Goal: Task Accomplishment & Management: Use online tool/utility

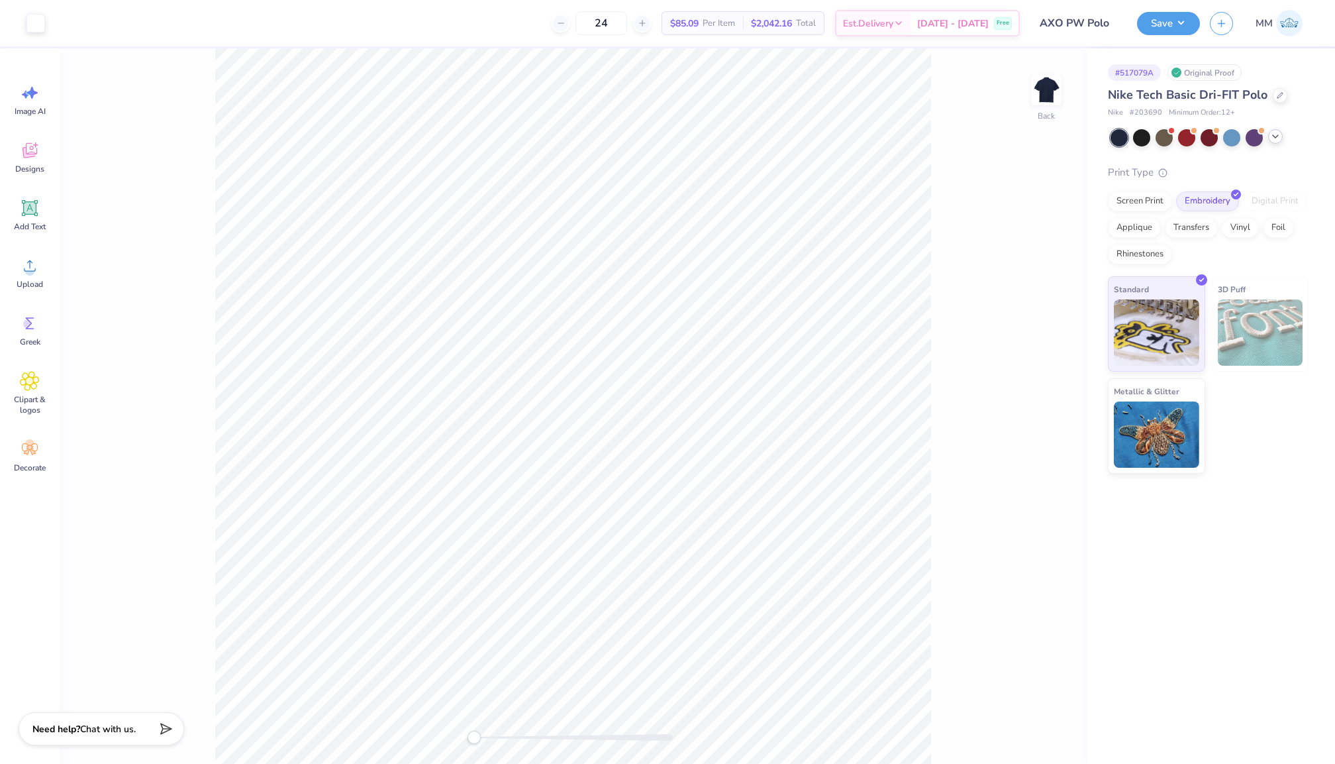
click at [1275, 141] on icon at bounding box center [1276, 136] width 11 height 11
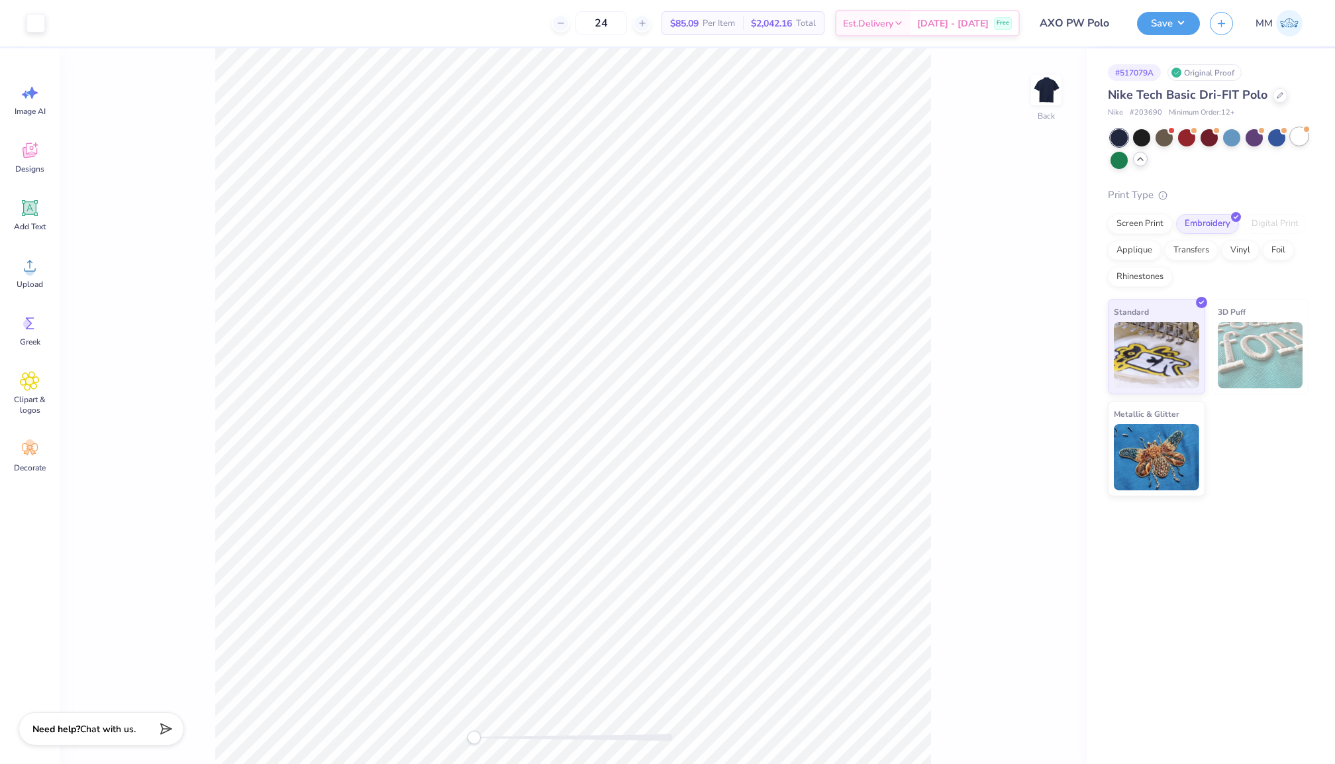
click at [1296, 139] on div at bounding box center [1299, 136] width 17 height 17
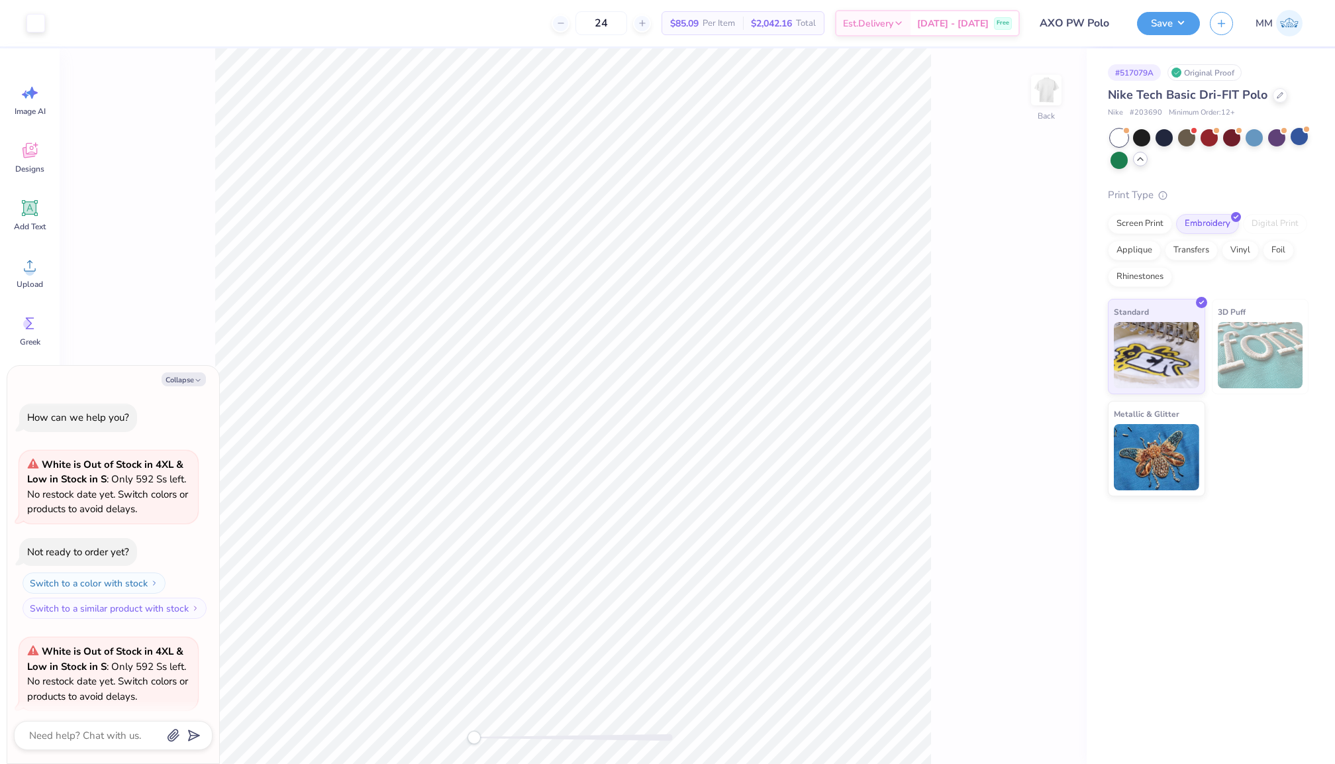
scroll to position [94, 0]
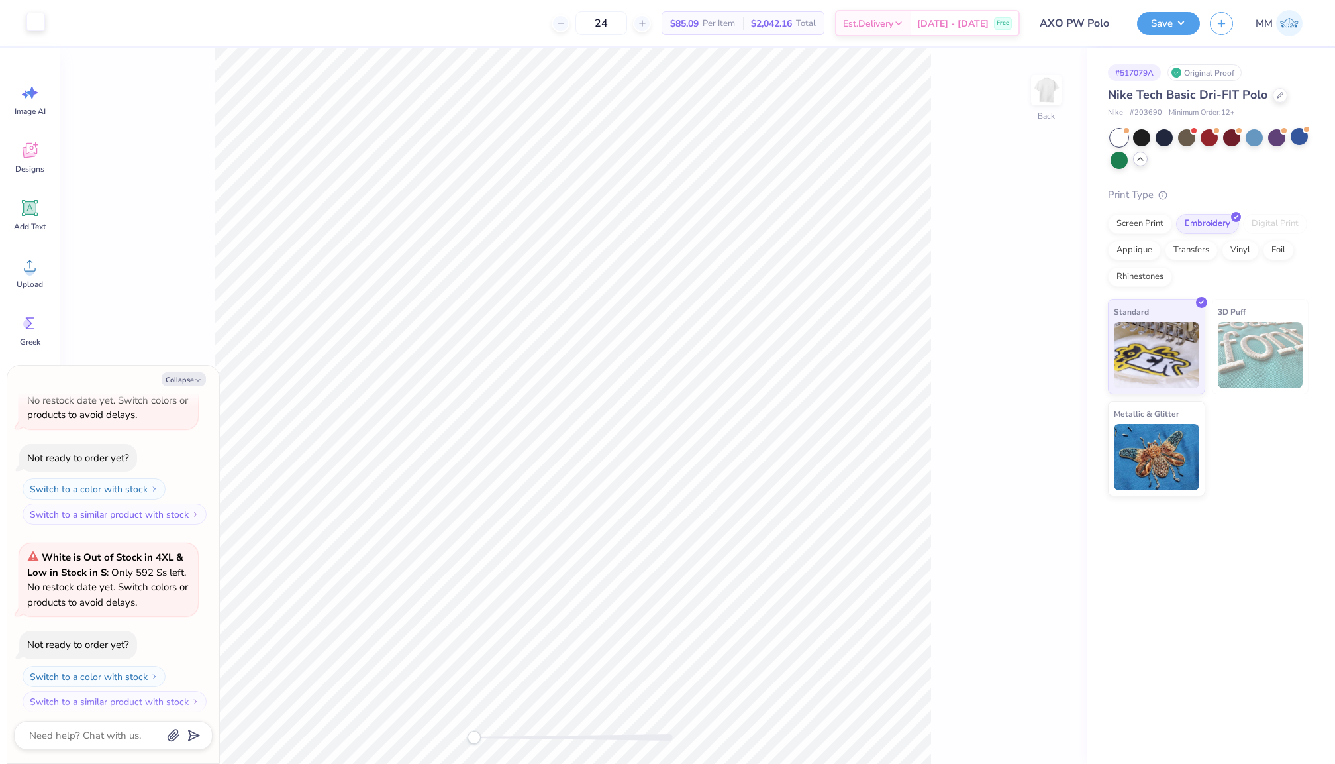
click at [34, 22] on div at bounding box center [35, 22] width 19 height 19
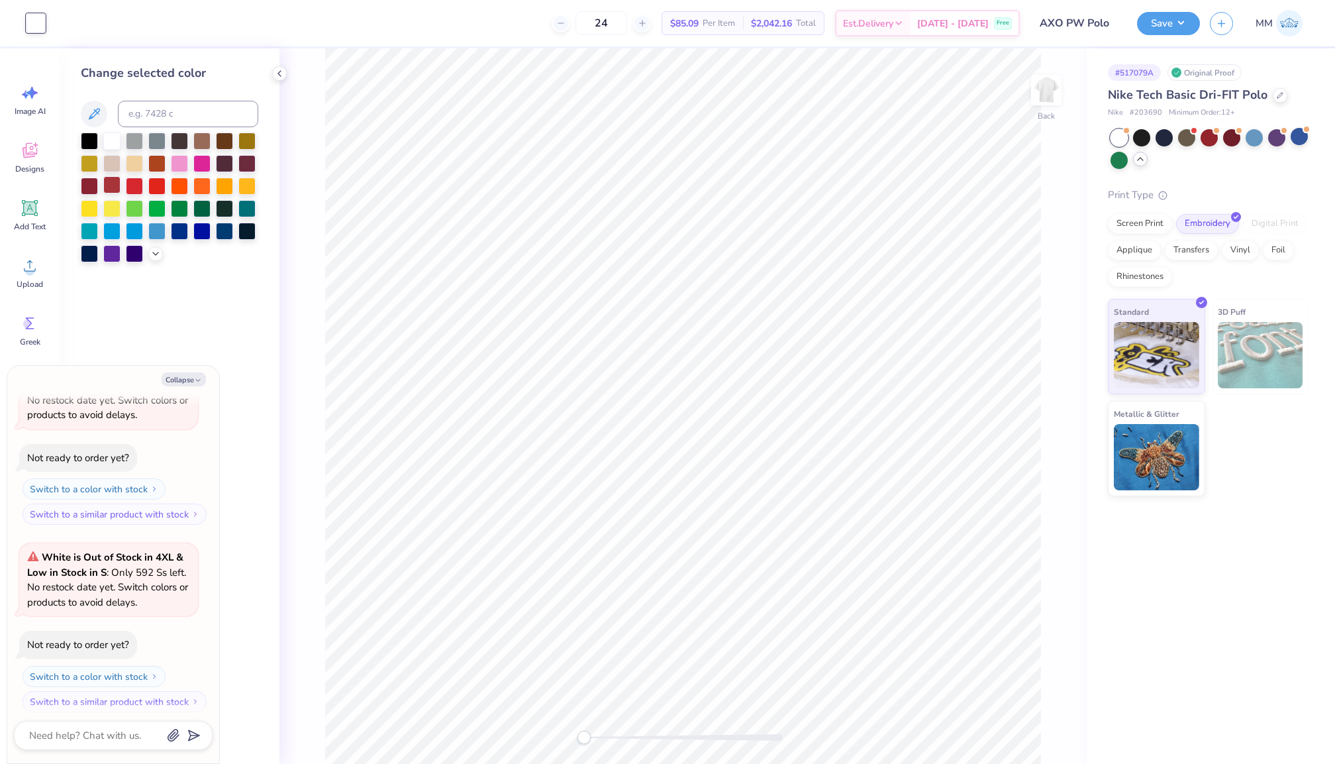
click at [118, 185] on div at bounding box center [111, 184] width 17 height 17
click at [1159, 17] on button "Save" at bounding box center [1168, 21] width 63 height 23
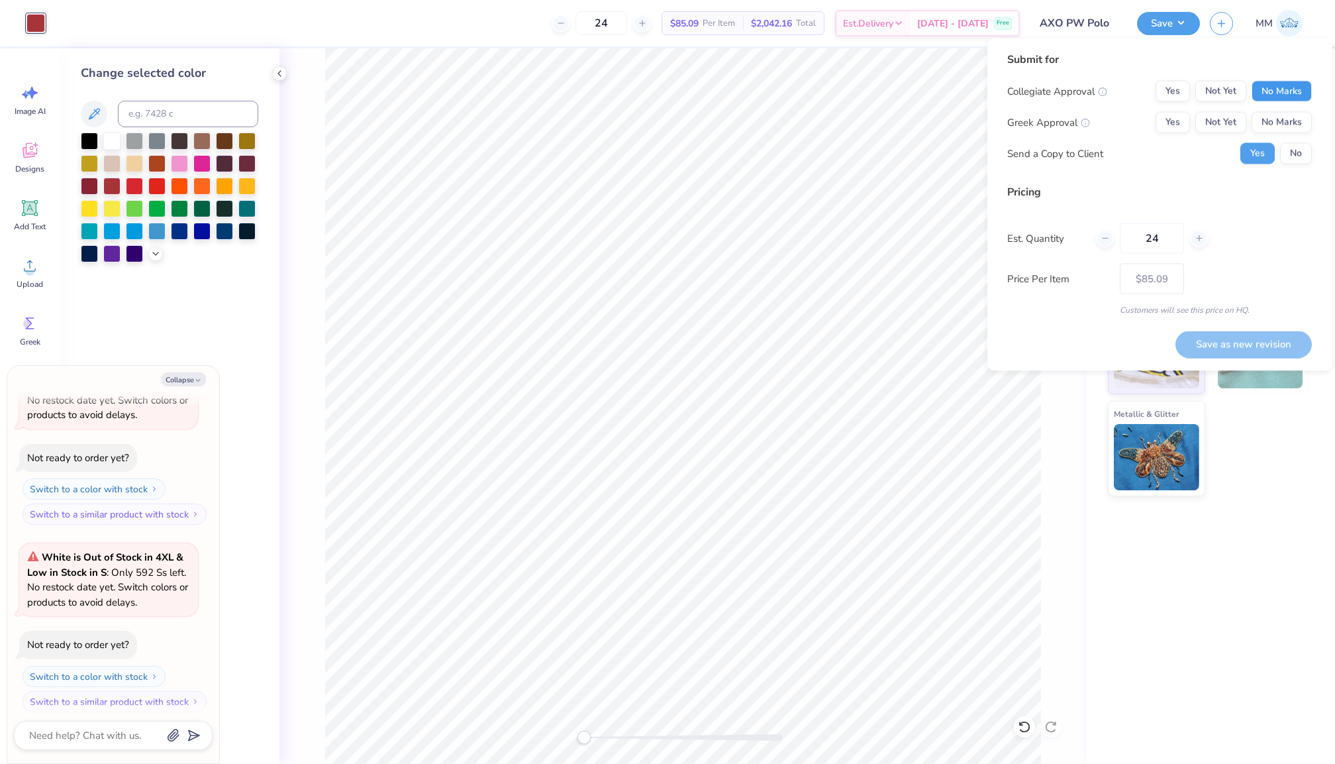
click at [1288, 90] on button "No Marks" at bounding box center [1282, 91] width 60 height 21
click at [1212, 115] on button "Not Yet" at bounding box center [1221, 122] width 51 height 21
click at [1294, 160] on button "No" at bounding box center [1296, 153] width 32 height 21
click at [1275, 350] on button "Save as new revision" at bounding box center [1244, 344] width 136 height 27
type textarea "x"
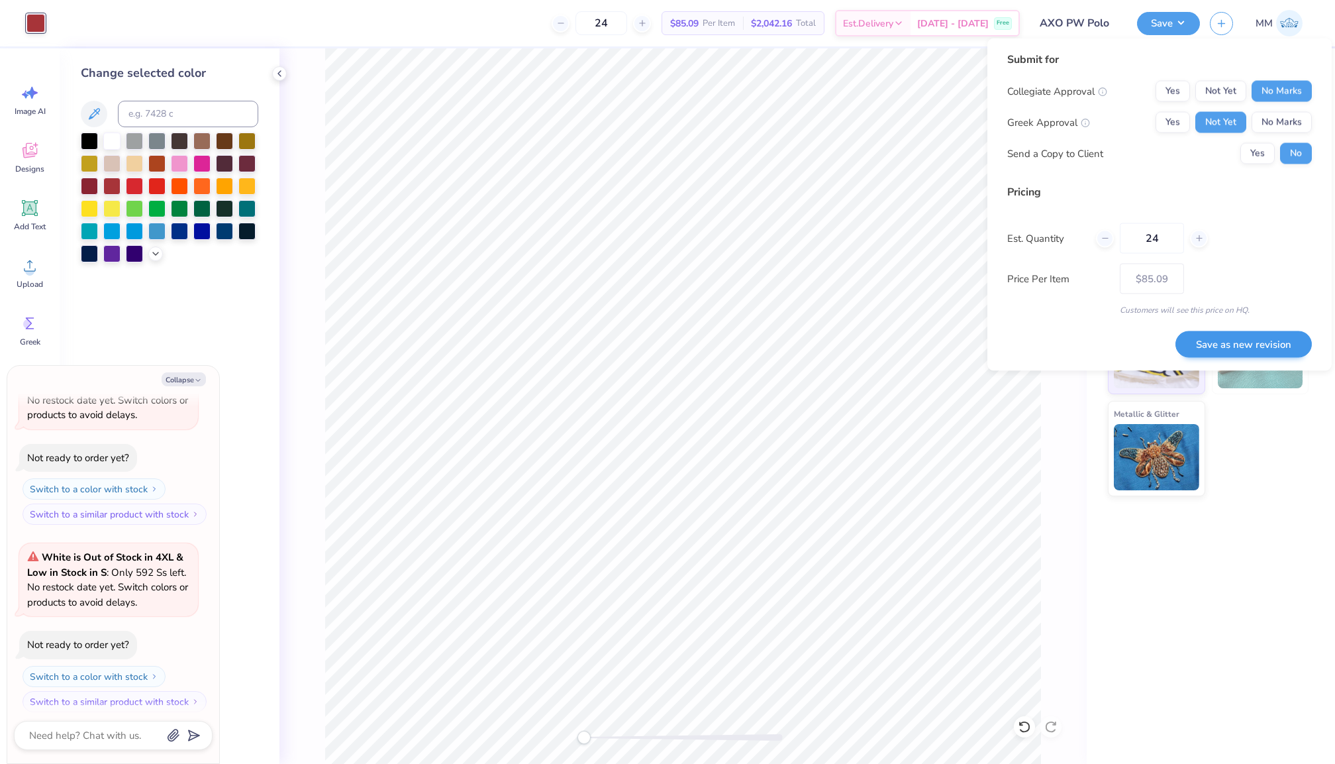
type input "– –"
type textarea "x"
type input "$85.09"
type textarea "x"
